Goal: Task Accomplishment & Management: Use online tool/utility

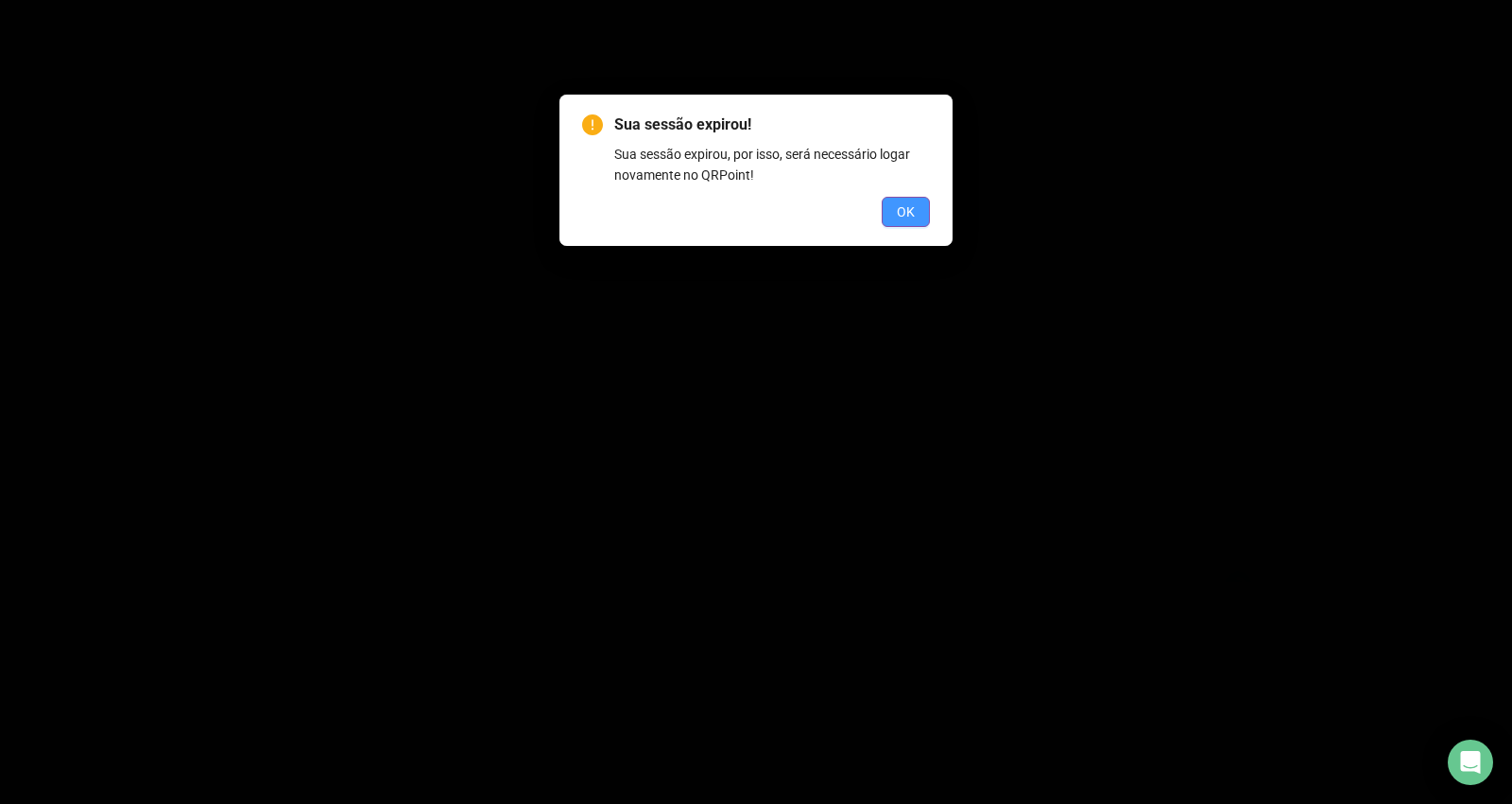
click at [730, 222] on button "OK" at bounding box center [905, 212] width 48 height 30
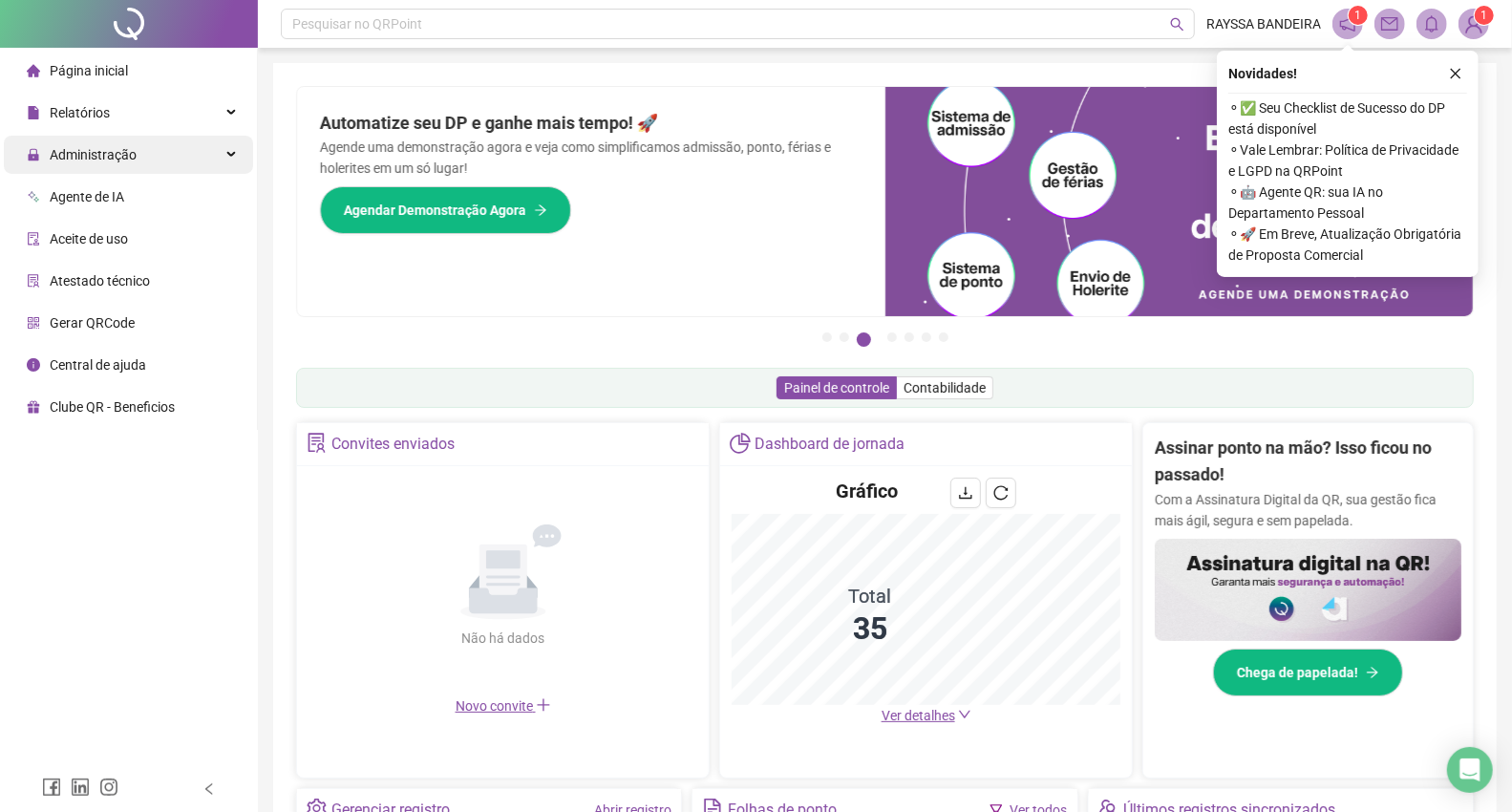
click at [106, 157] on span "Administração" at bounding box center [93, 155] width 87 height 15
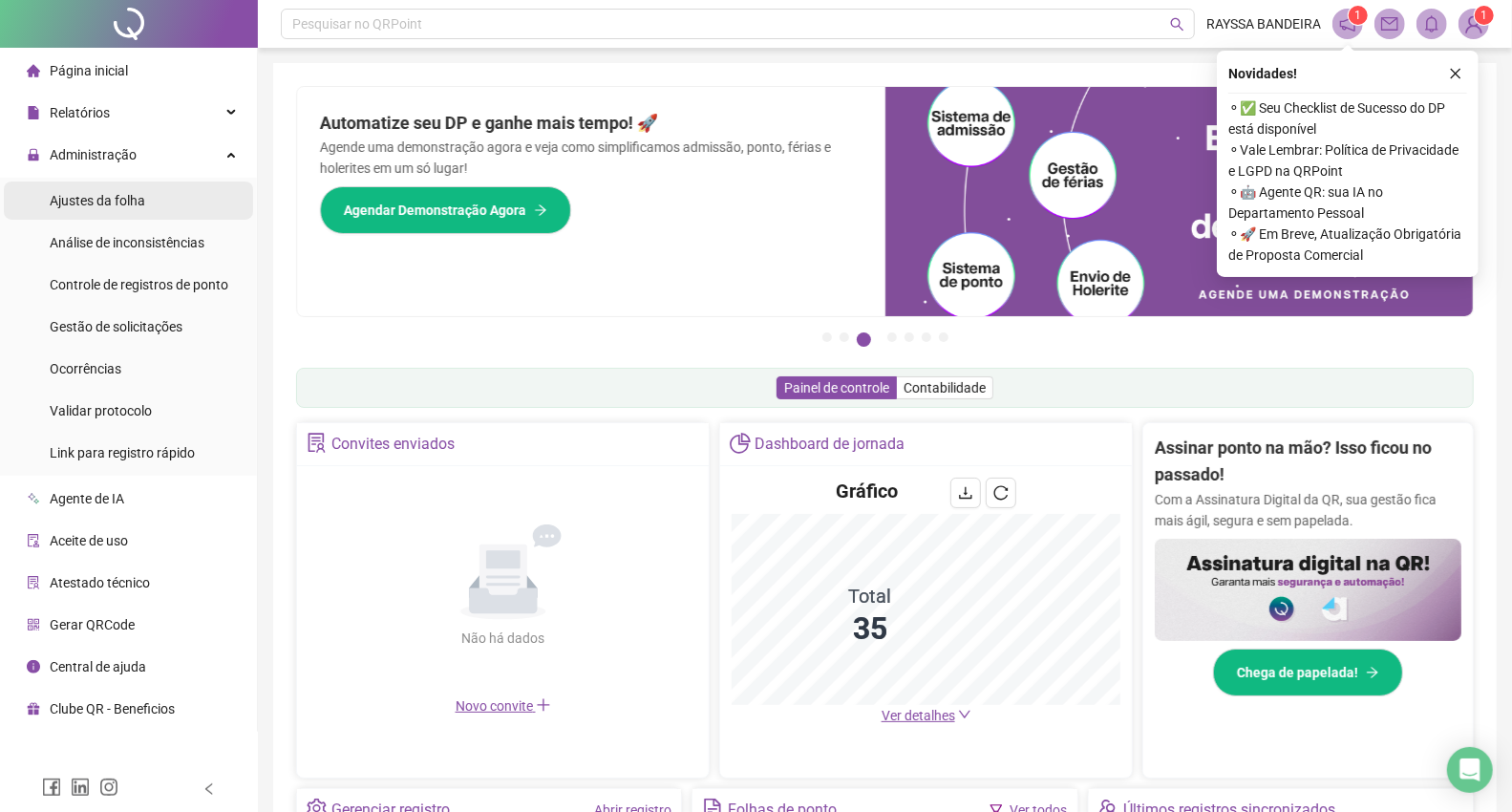
click at [138, 198] on span "Ajustes da folha" at bounding box center [97, 201] width 95 height 15
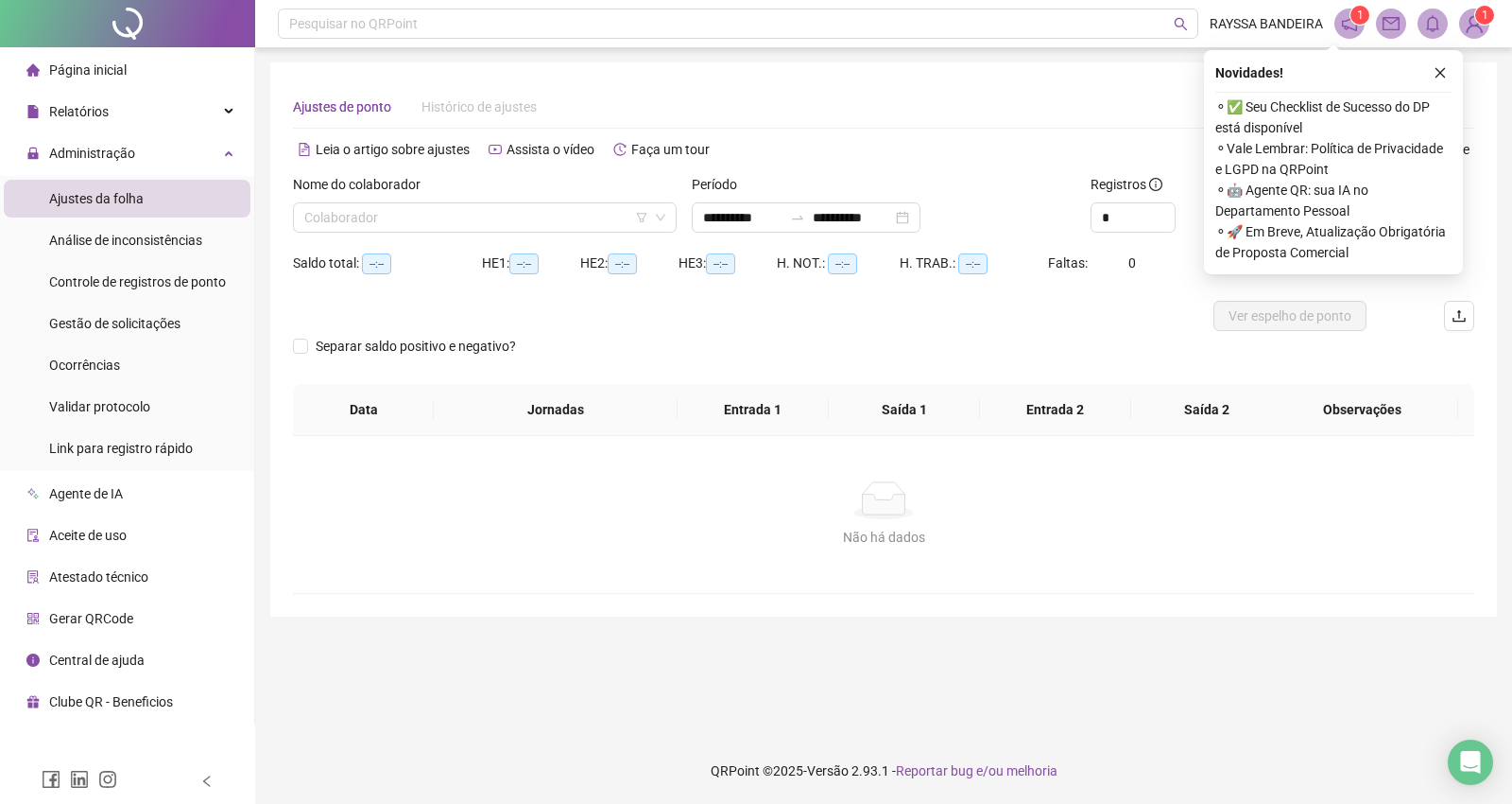
type input "**********"
